Goal: Navigation & Orientation: Find specific page/section

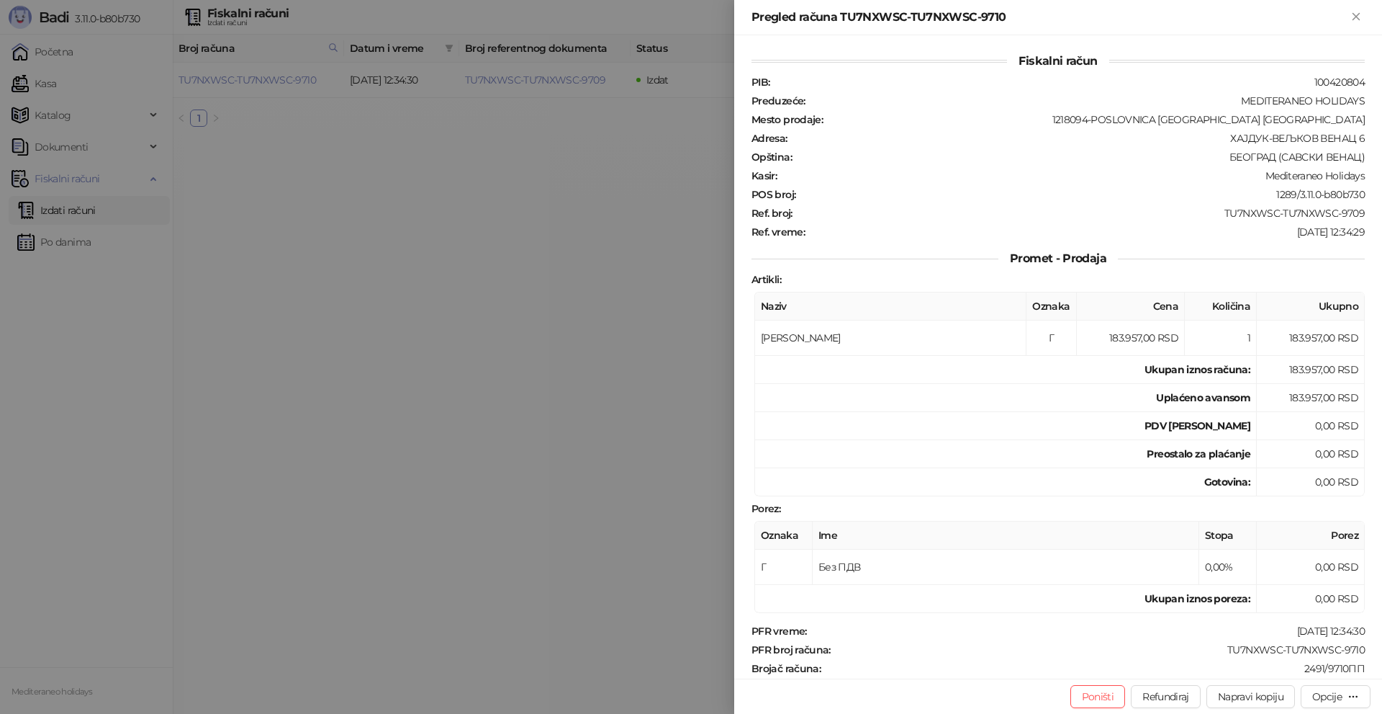
drag, startPoint x: 459, startPoint y: 199, endPoint x: 163, endPoint y: 210, distance: 295.4
click at [452, 200] on div at bounding box center [691, 357] width 1382 height 714
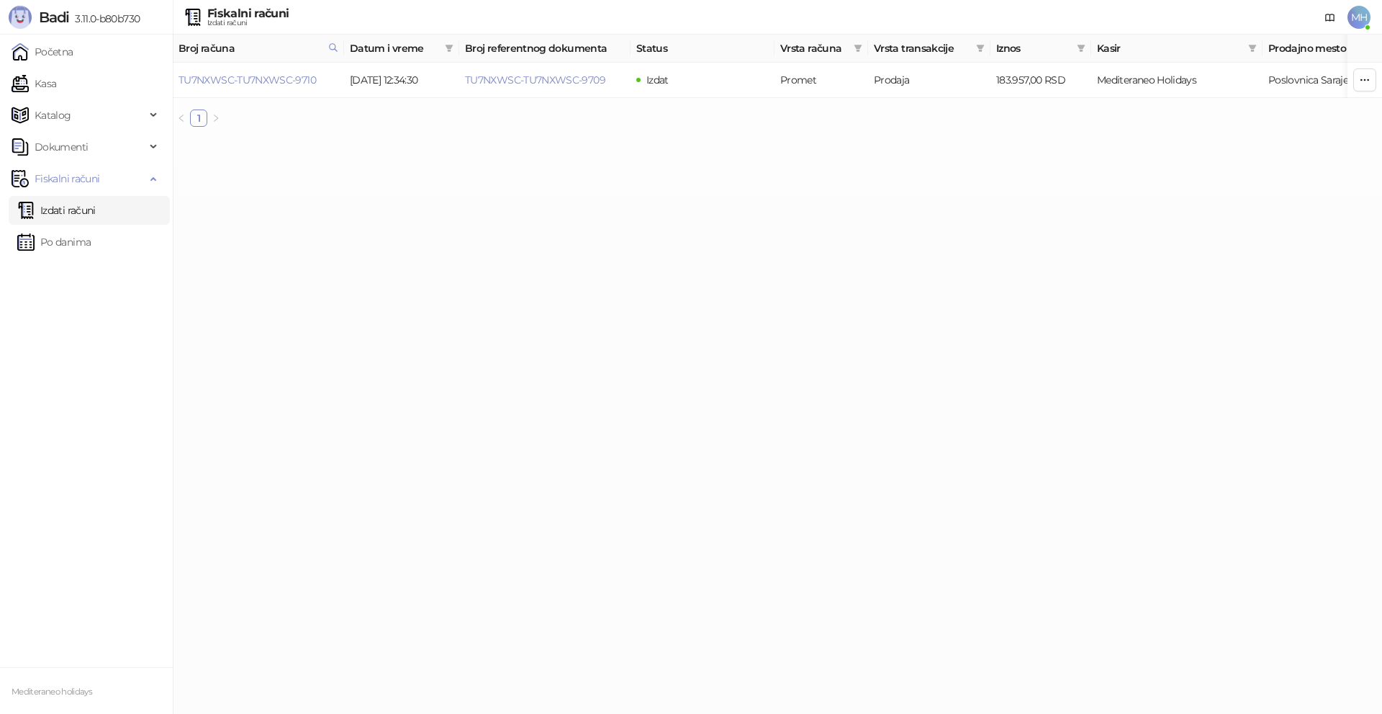
click at [96, 207] on link "Izdati računi" at bounding box center [56, 210] width 78 height 29
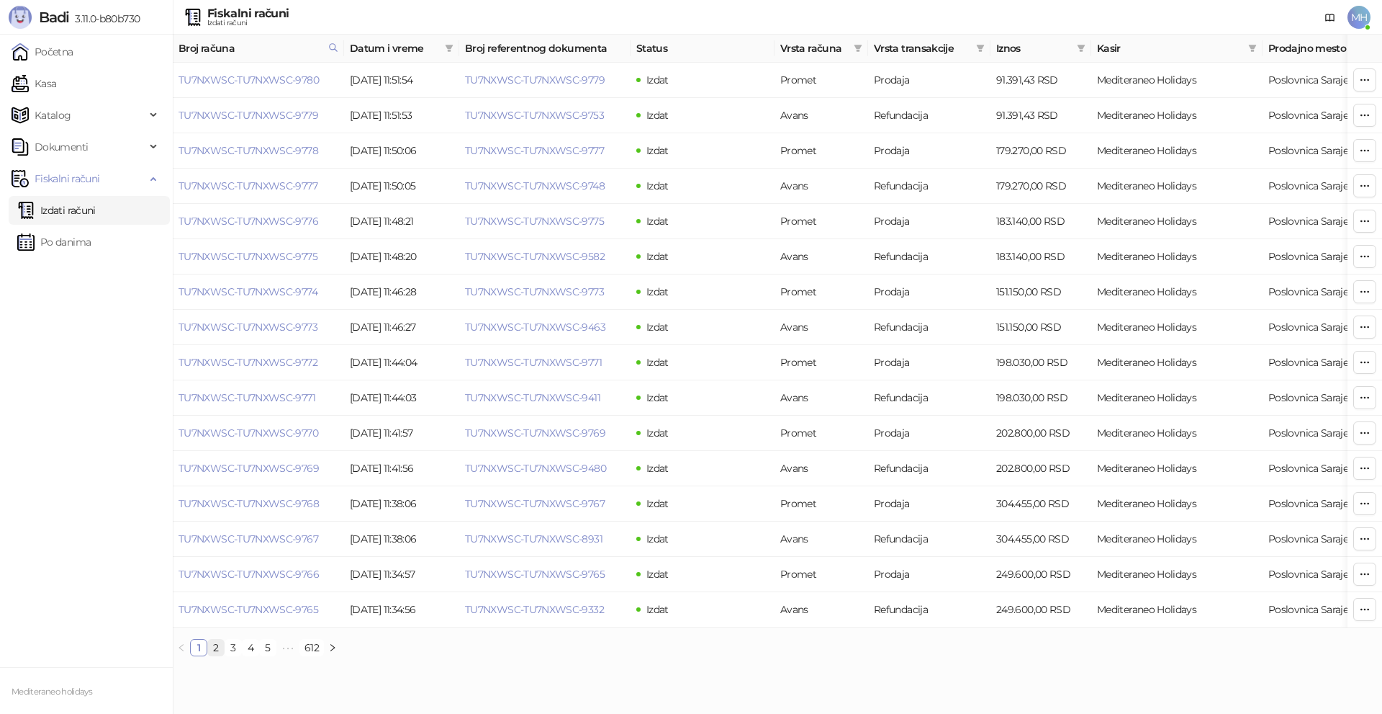
click at [217, 655] on link "2" at bounding box center [216, 647] width 16 height 16
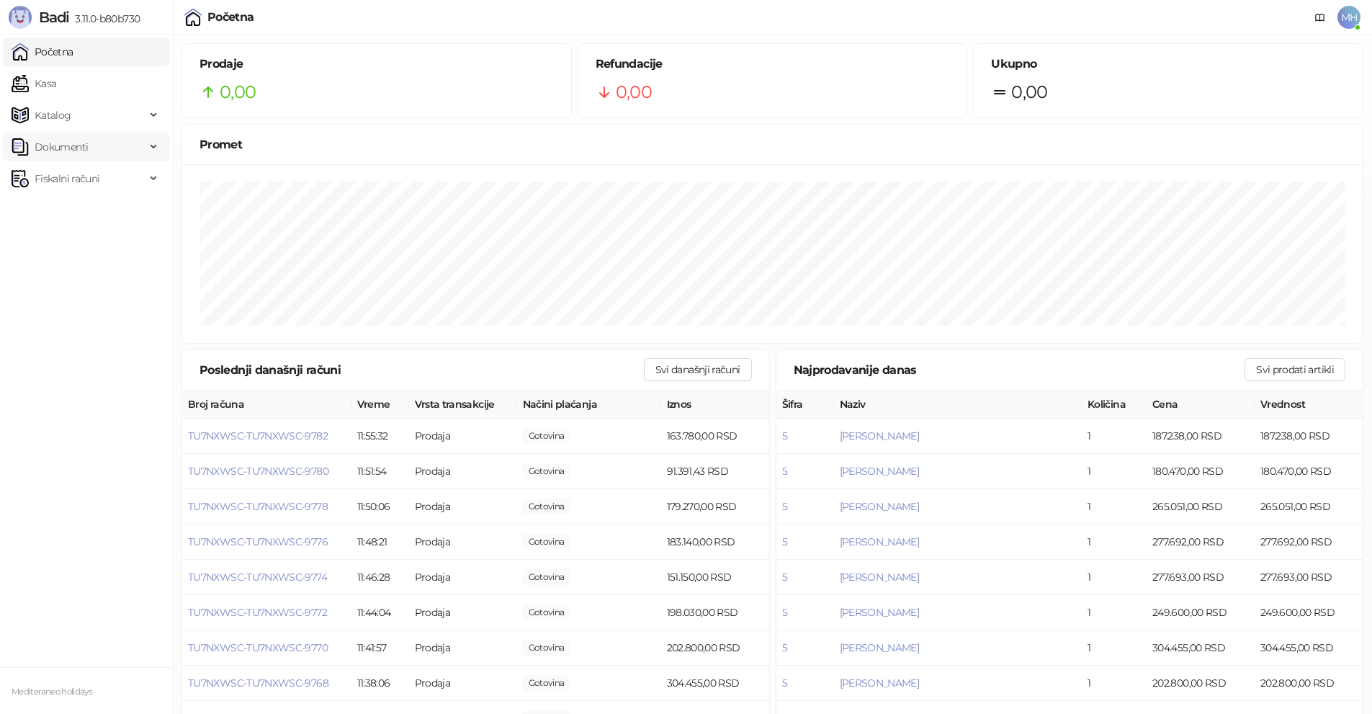
click at [82, 160] on span "Dokumenti" at bounding box center [61, 146] width 53 height 29
click at [80, 245] on span "Fiskalni računi" at bounding box center [67, 244] width 65 height 29
click at [92, 282] on link "Izdati računi" at bounding box center [56, 276] width 78 height 29
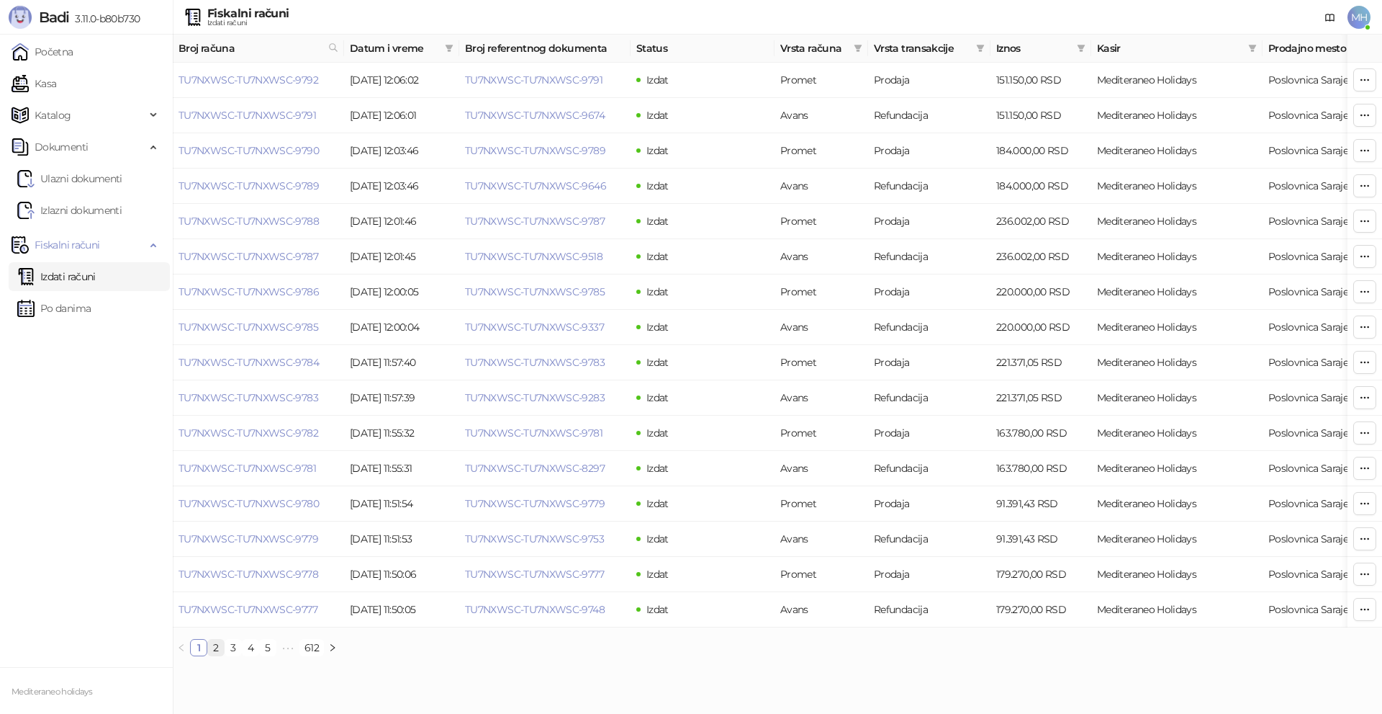
click at [216, 655] on link "2" at bounding box center [216, 647] width 16 height 16
click at [237, 655] on link "3" at bounding box center [233, 647] width 16 height 16
click at [251, 655] on link "4" at bounding box center [251, 647] width 16 height 16
click at [259, 656] on li "5" at bounding box center [267, 647] width 17 height 17
click at [287, 655] on link "6" at bounding box center [291, 647] width 16 height 16
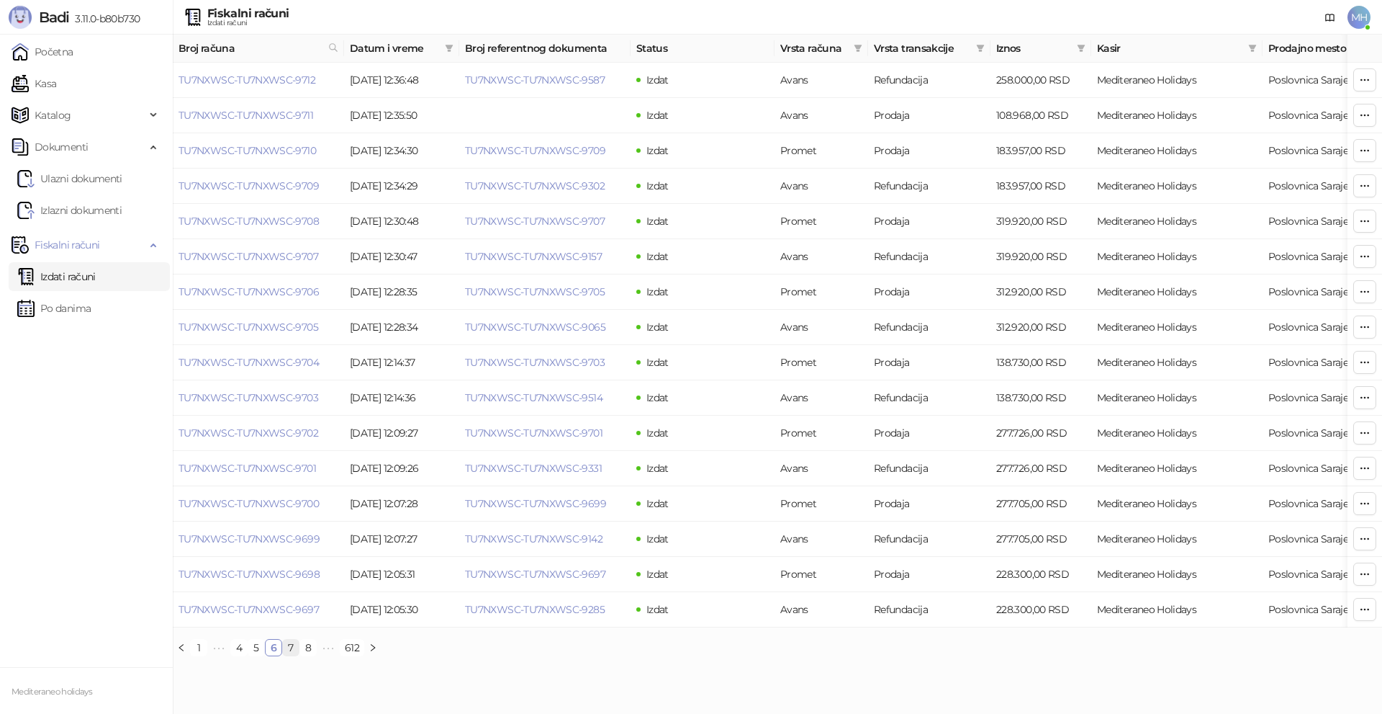
click at [296, 655] on link "7" at bounding box center [291, 647] width 16 height 16
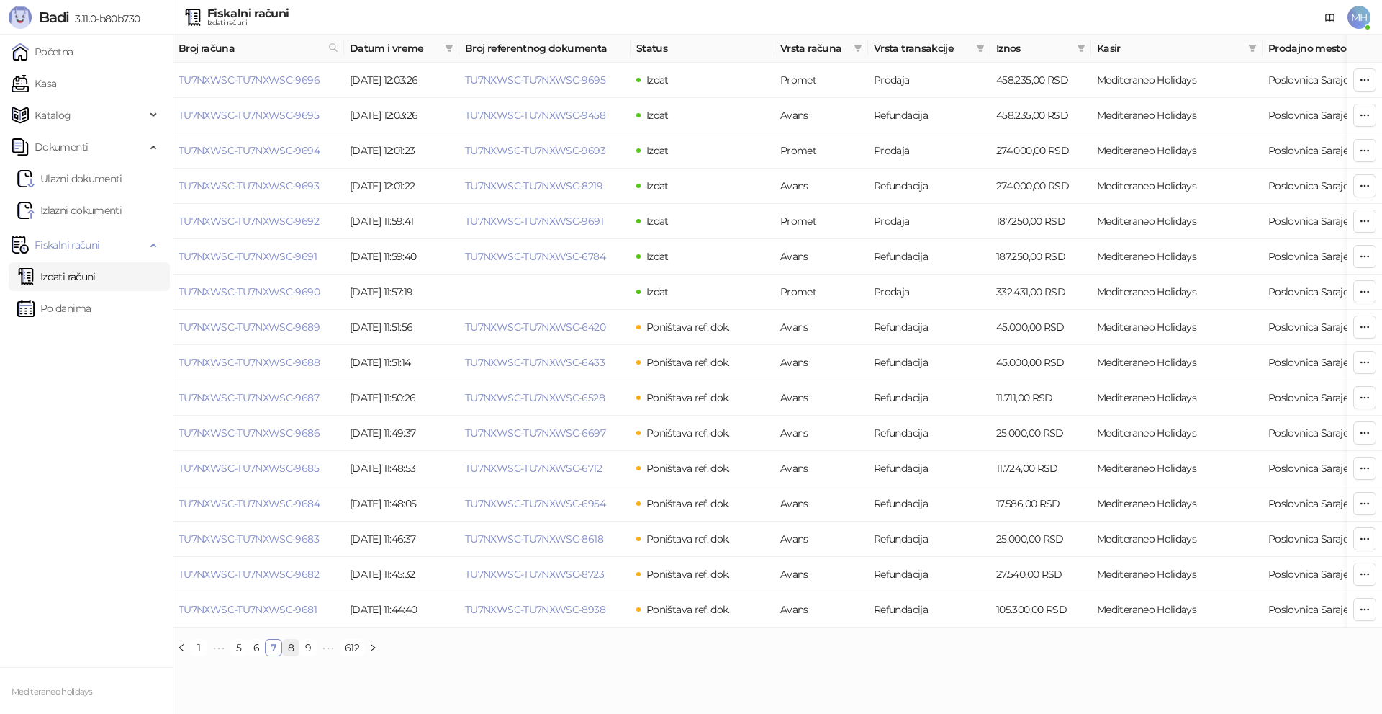
click at [296, 655] on link "8" at bounding box center [291, 647] width 16 height 16
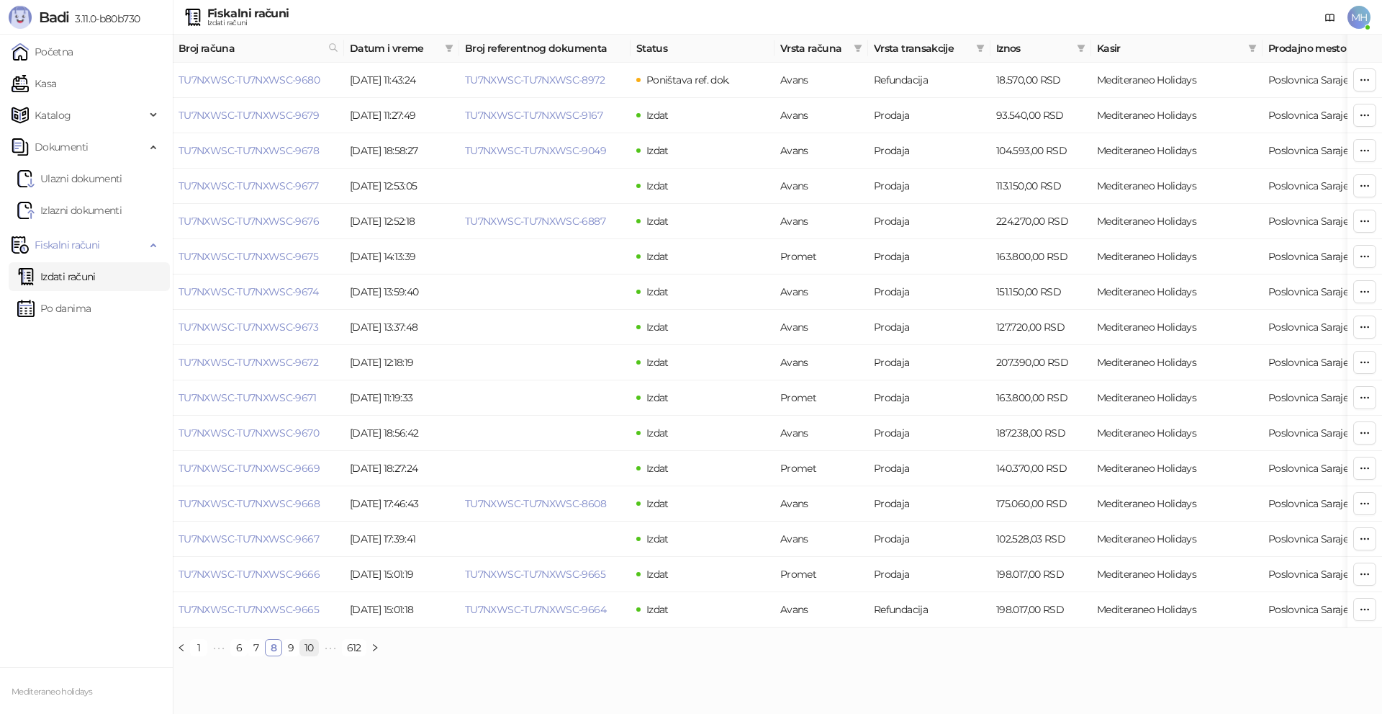
click at [306, 655] on link "10" at bounding box center [309, 647] width 18 height 16
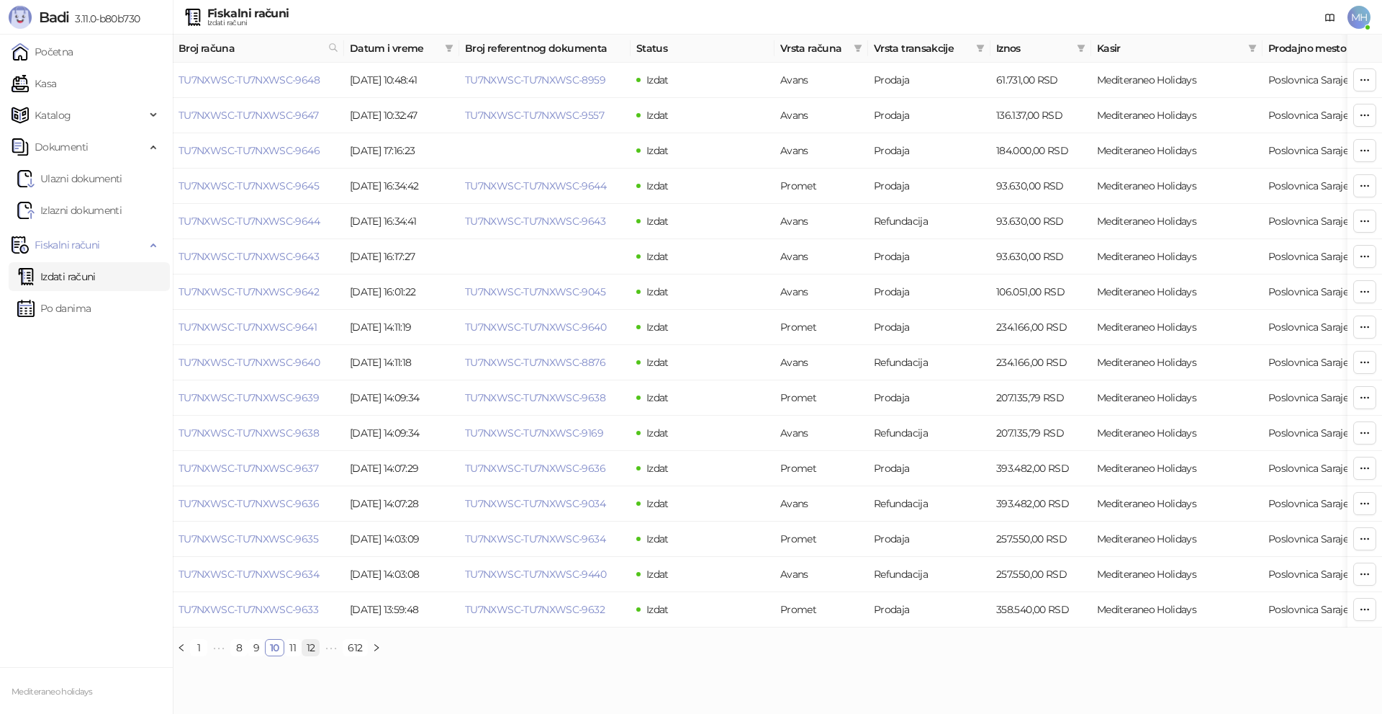
click at [312, 655] on link "12" at bounding box center [310, 647] width 17 height 16
click at [298, 652] on link "13" at bounding box center [294, 647] width 17 height 16
click at [258, 654] on link "12" at bounding box center [256, 647] width 17 height 16
click at [258, 655] on link "11" at bounding box center [259, 647] width 16 height 16
click at [293, 654] on link "12" at bounding box center [293, 647] width 17 height 16
